Goal: Navigation & Orientation: Understand site structure

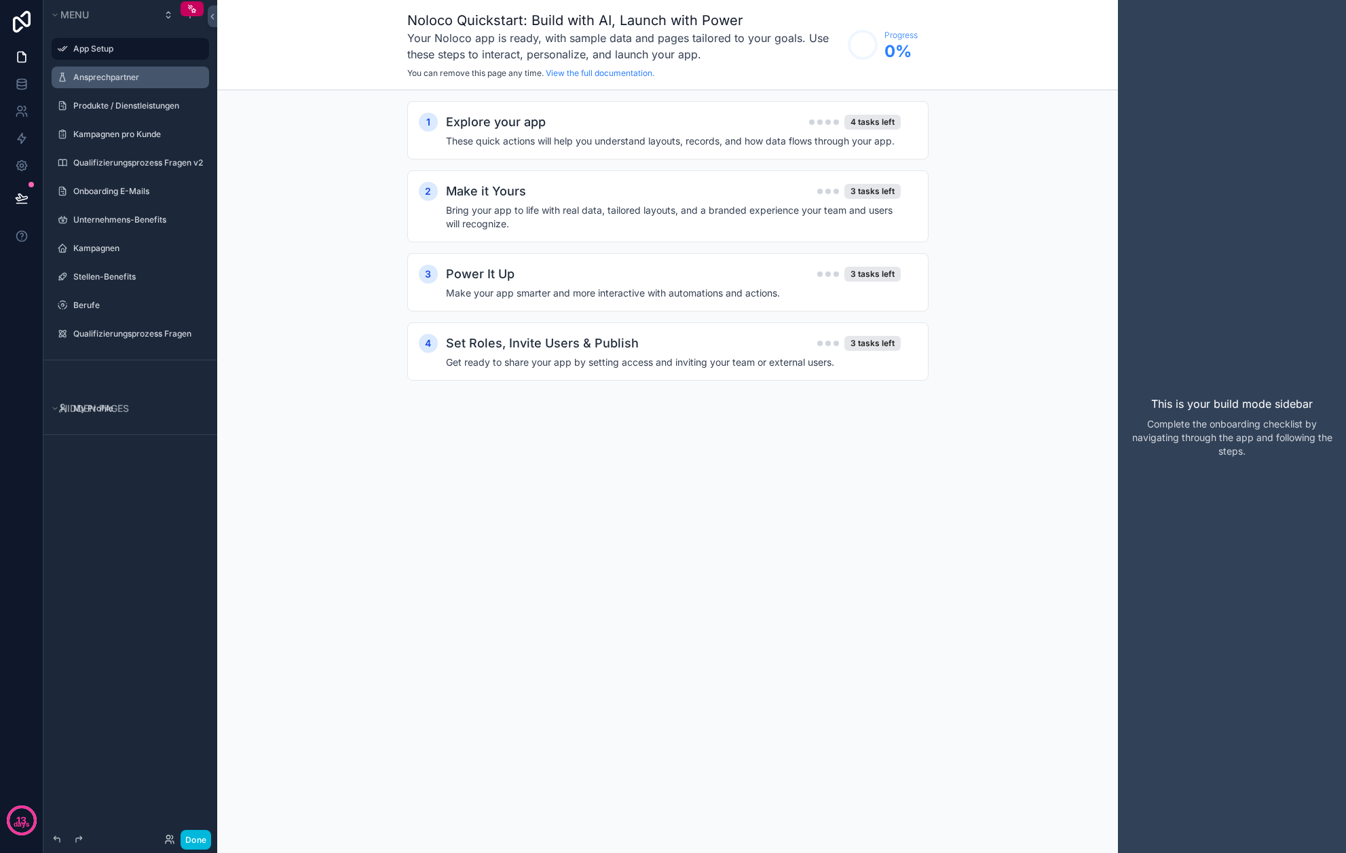
click at [107, 83] on div "Ansprechpartner" at bounding box center [139, 77] width 133 height 11
click at [119, 79] on label "Ansprechpartner" at bounding box center [137, 77] width 128 height 11
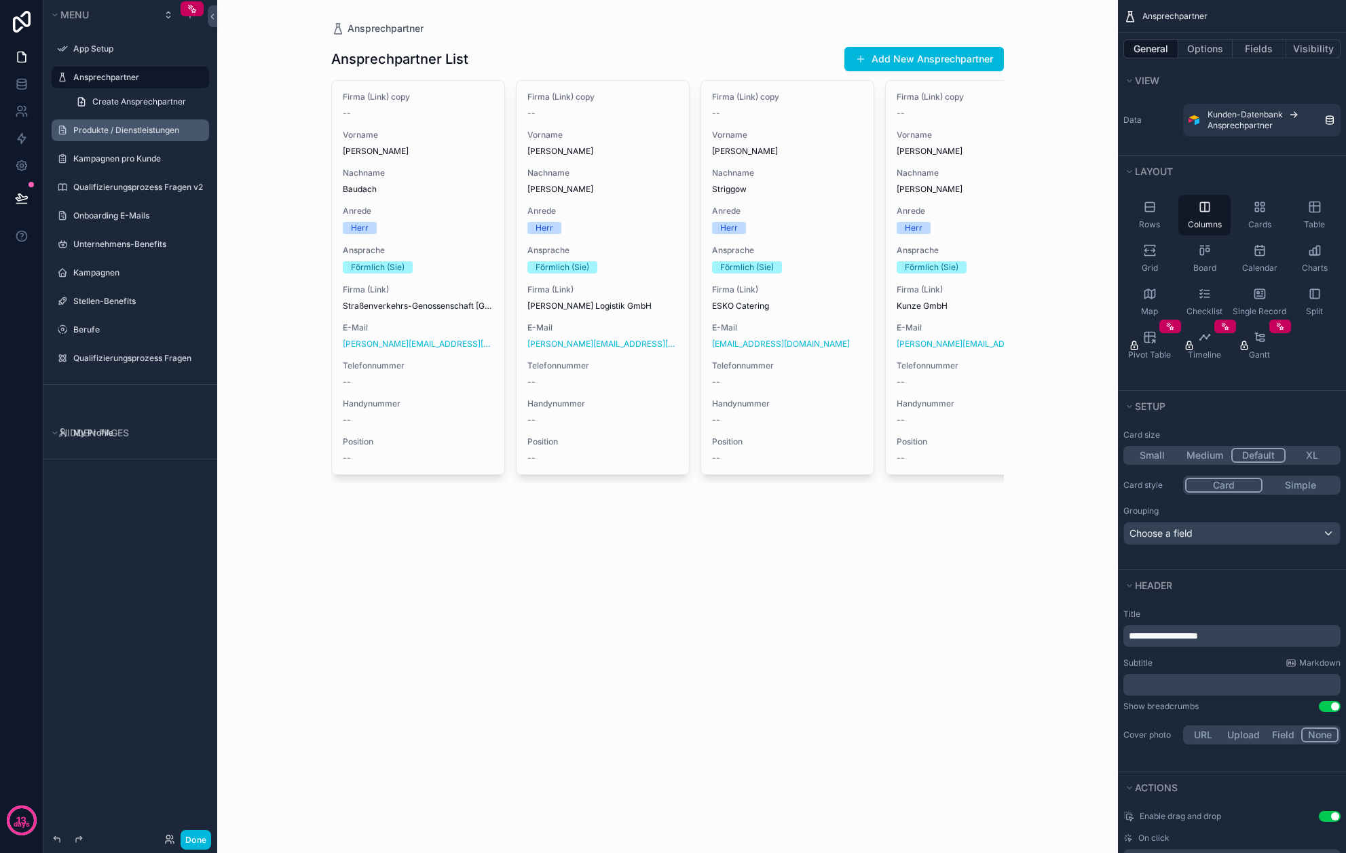
click at [119, 128] on label "Produkte / Dienstleistungen" at bounding box center [137, 130] width 128 height 11
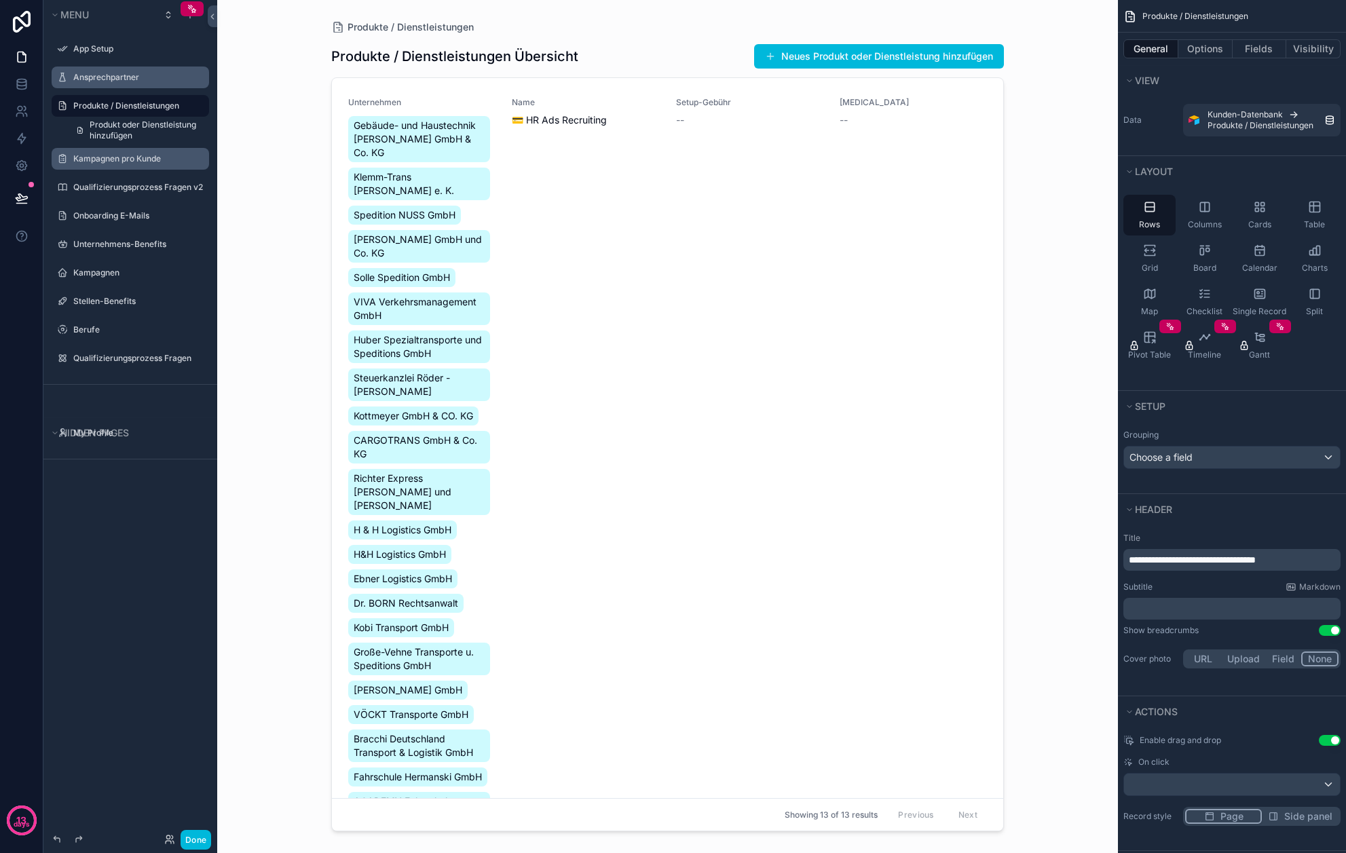
click at [119, 159] on label "Kampagnen pro Kunde" at bounding box center [137, 158] width 128 height 11
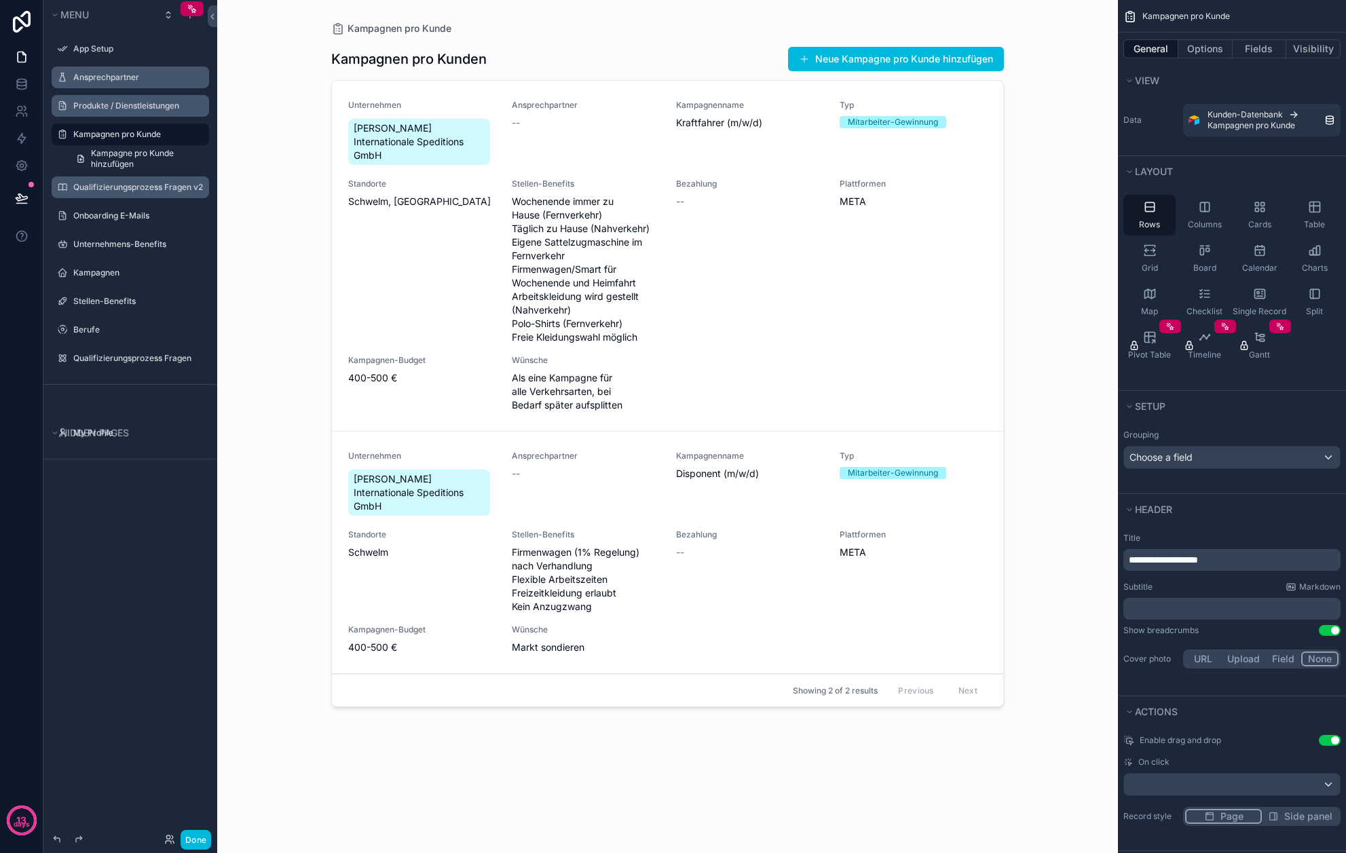
click at [115, 185] on label "Qualifizierungsprozess Fragen v2" at bounding box center [138, 187] width 130 height 11
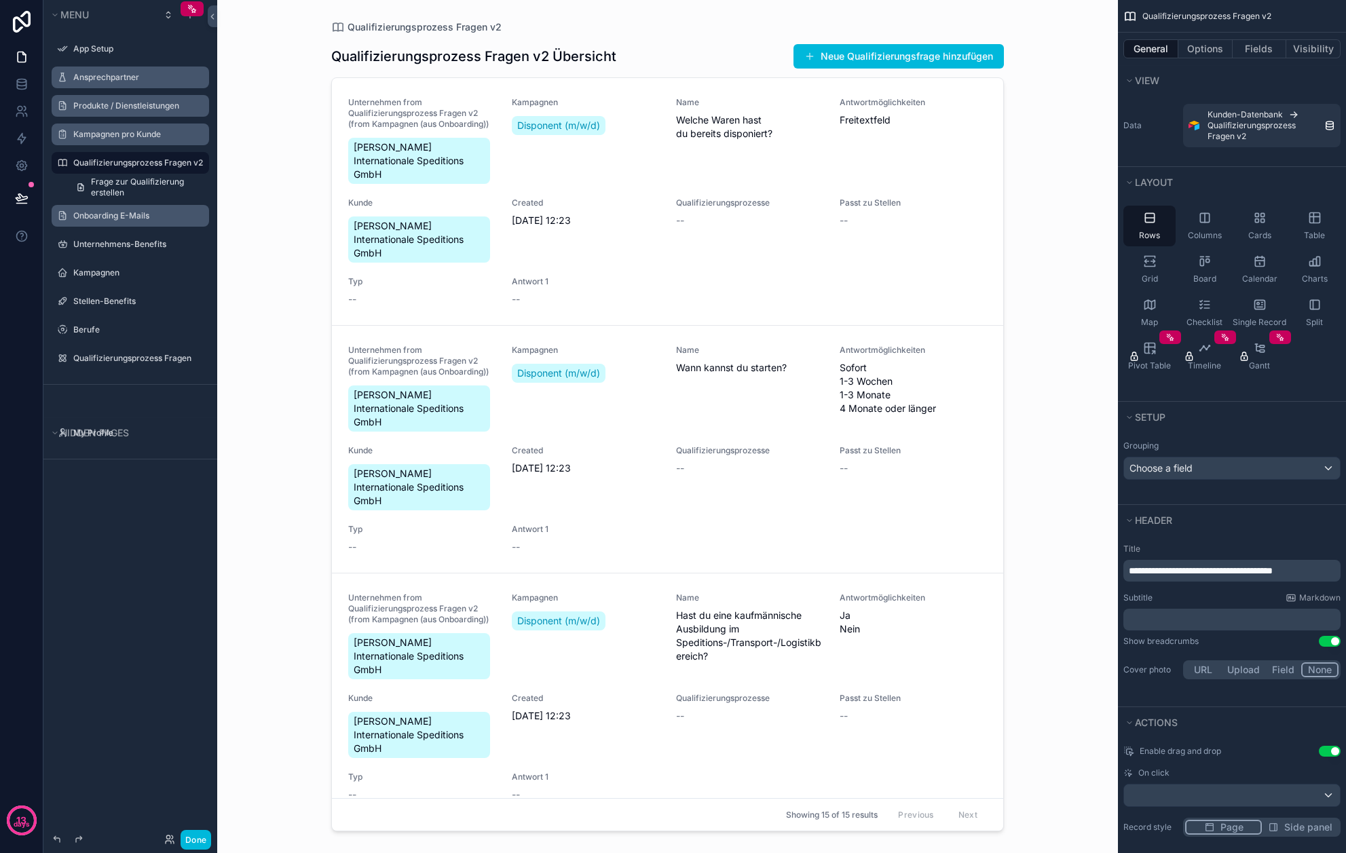
click at [102, 217] on label "Onboarding E-Mails" at bounding box center [137, 215] width 128 height 11
